Goal: Task Accomplishment & Management: Manage account settings

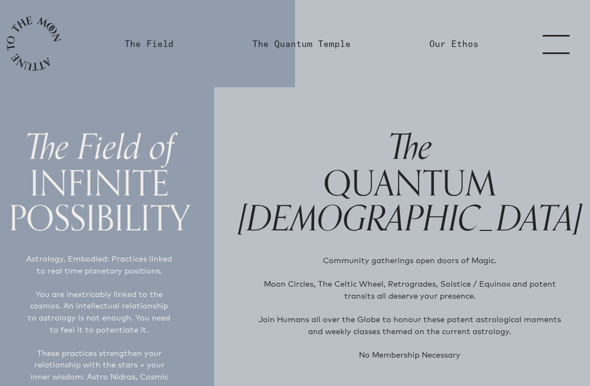
click at [551, 43] on link "menu" at bounding box center [562, 43] width 55 height 87
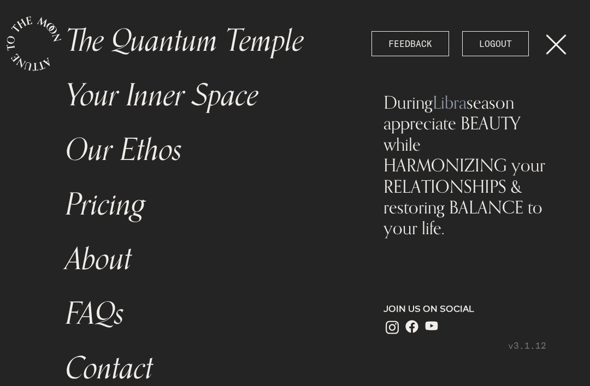
scroll to position [128, 0]
click at [200, 46] on link "The Quantum Temple" at bounding box center [206, 41] width 295 height 55
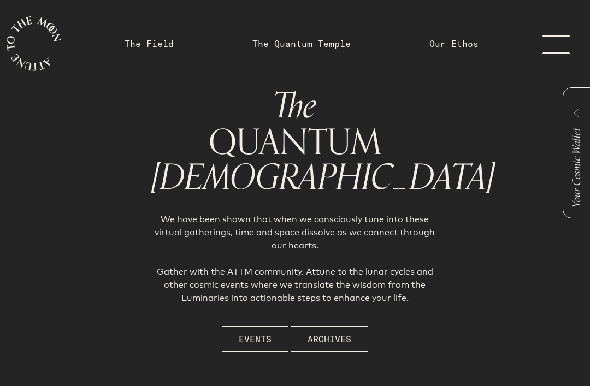
click at [152, 38] on link "The Field" at bounding box center [149, 43] width 49 height 13
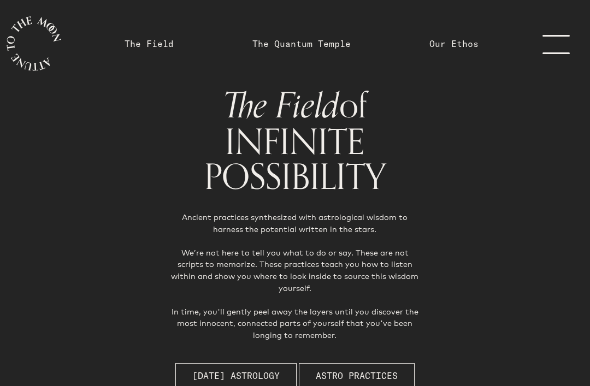
click at [144, 43] on link "The Field" at bounding box center [149, 43] width 49 height 13
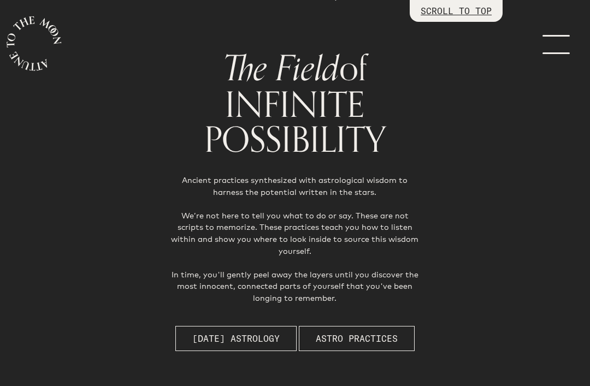
click at [232, 332] on span "[DATE] Astrology" at bounding box center [235, 338] width 87 height 13
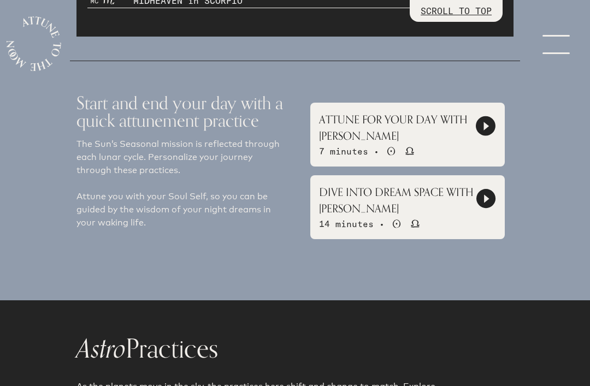
scroll to position [1041, 0]
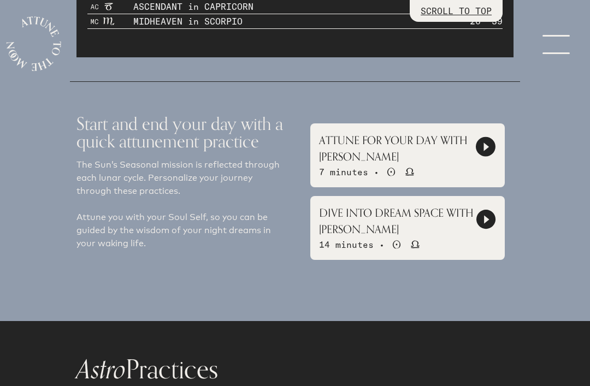
click at [488, 137] on icon at bounding box center [485, 146] width 19 height 19
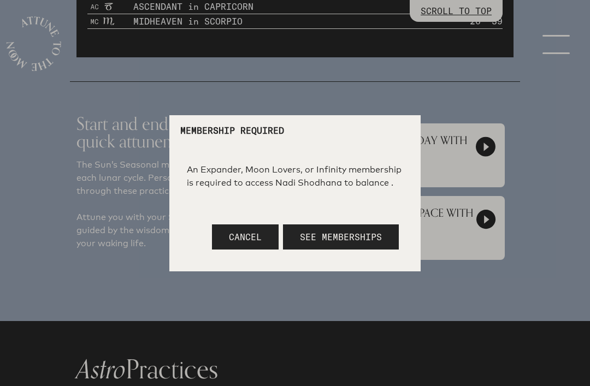
click at [237, 243] on span "Cancel" at bounding box center [245, 237] width 33 height 11
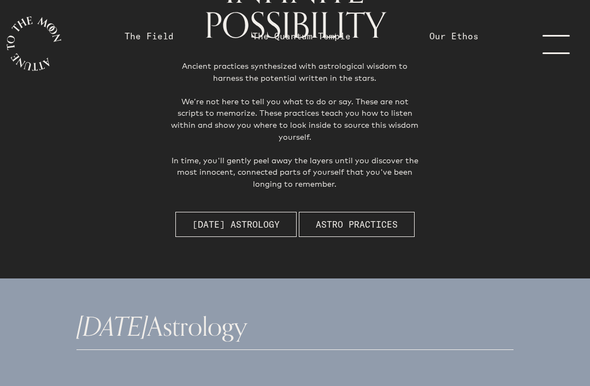
scroll to position [0, 0]
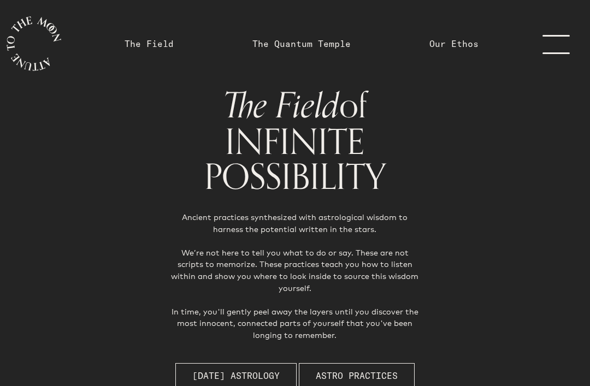
click at [544, 49] on link "menu" at bounding box center [562, 43] width 55 height 87
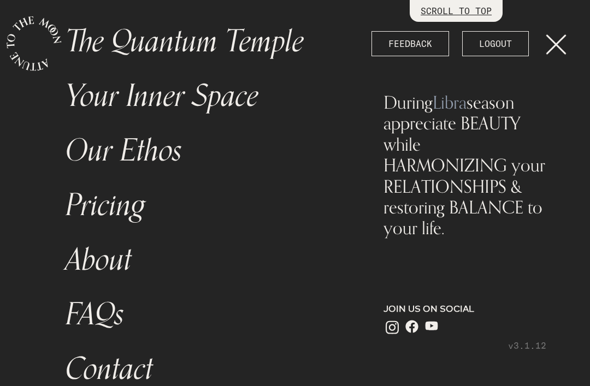
scroll to position [35, 0]
click at [162, 98] on link "Your Inner Space" at bounding box center [206, 96] width 295 height 55
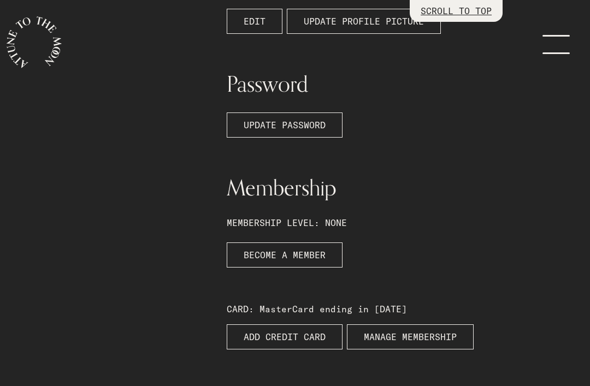
scroll to position [346, 0]
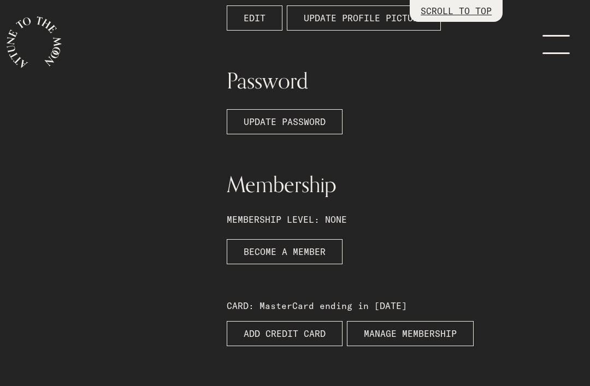
click at [396, 327] on span "MANAGE MEMBERSHIP" at bounding box center [410, 333] width 93 height 13
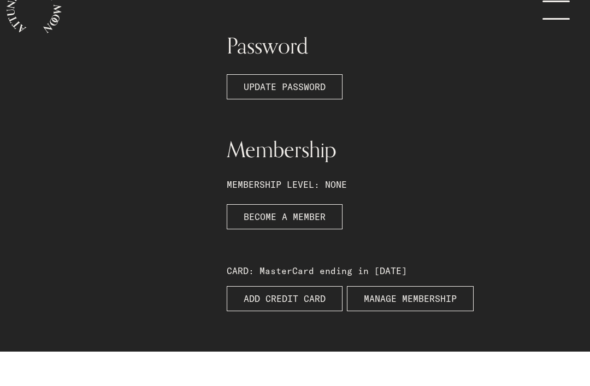
scroll to position [381, 0]
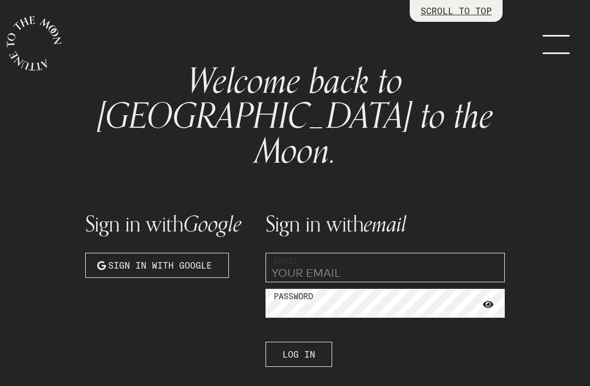
scroll to position [42, 0]
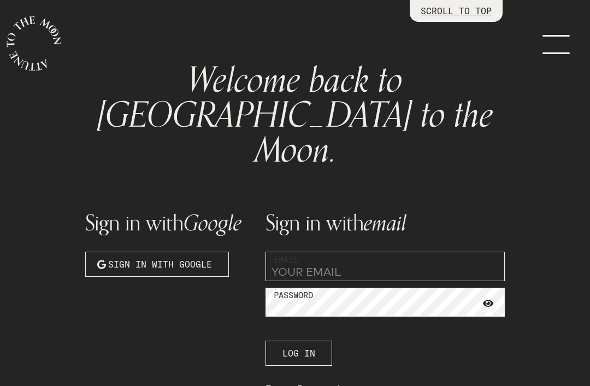
click at [293, 347] on span "Log In" at bounding box center [298, 353] width 33 height 13
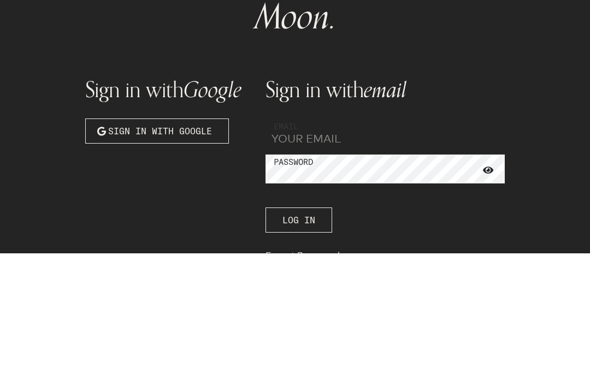
scroll to position [0, 0]
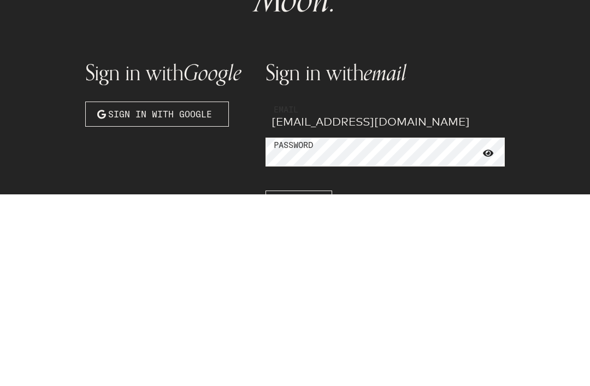
type input "jenniferbauer.d@gmail.com"
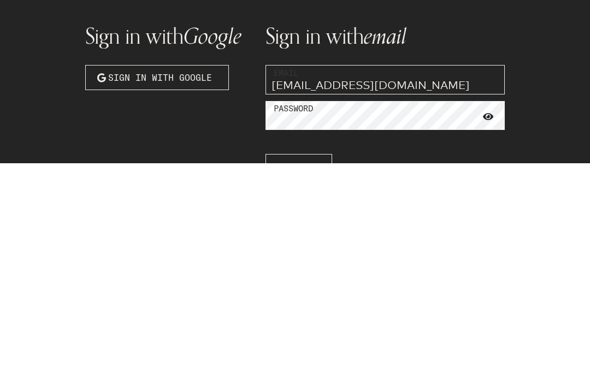
click at [301, 383] on span "Log In" at bounding box center [298, 389] width 33 height 13
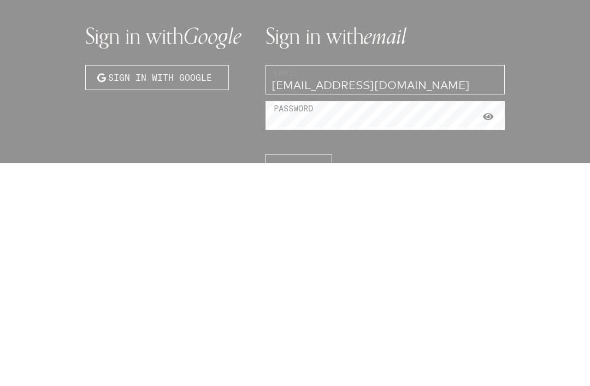
scroll to position [114, 0]
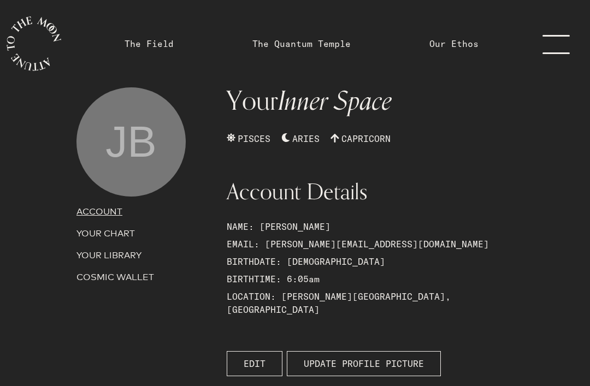
click at [544, 45] on link "menu" at bounding box center [562, 43] width 55 height 87
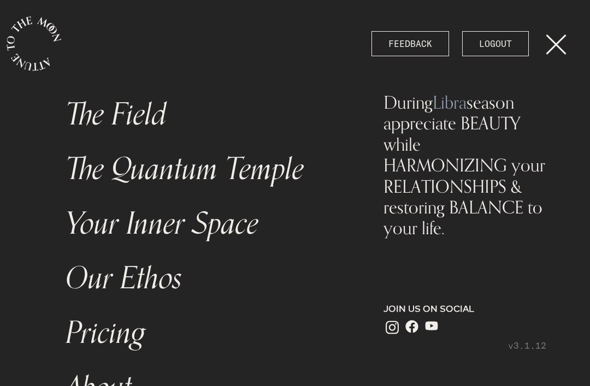
click at [127, 114] on link "The Field" at bounding box center [206, 114] width 295 height 55
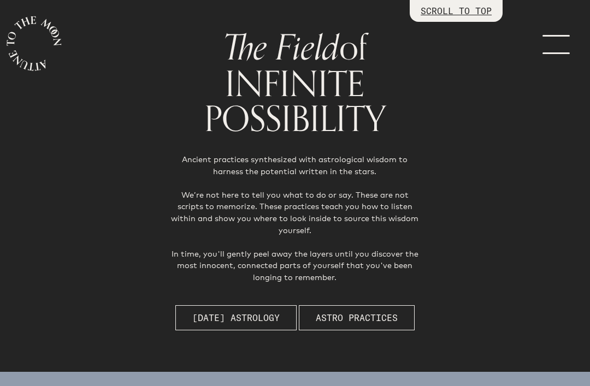
click at [246, 311] on span "[DATE] Astrology" at bounding box center [235, 317] width 87 height 13
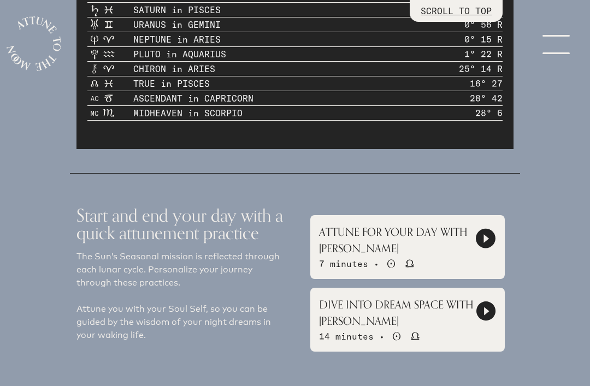
scroll to position [982, 0]
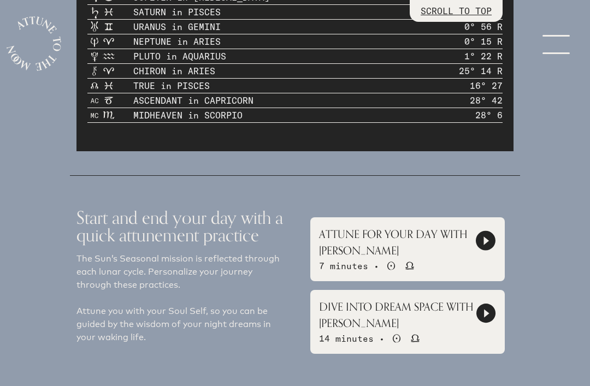
click at [483, 231] on icon at bounding box center [485, 240] width 19 height 19
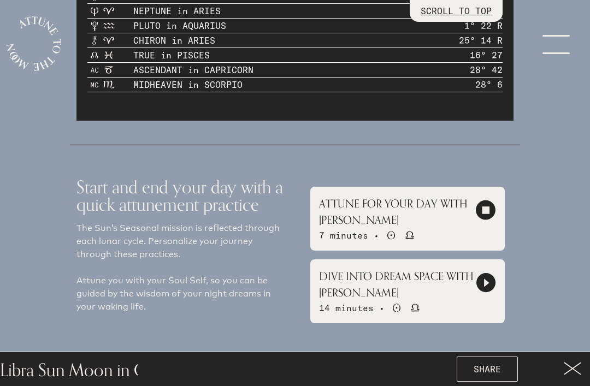
scroll to position [1012, 0]
